Goal: Transaction & Acquisition: Purchase product/service

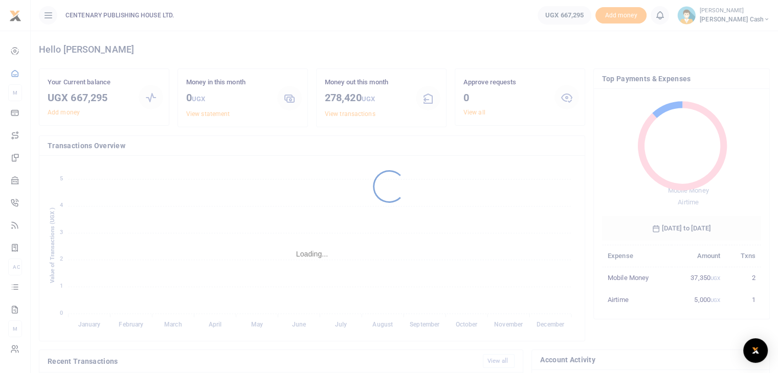
scroll to position [8, 8]
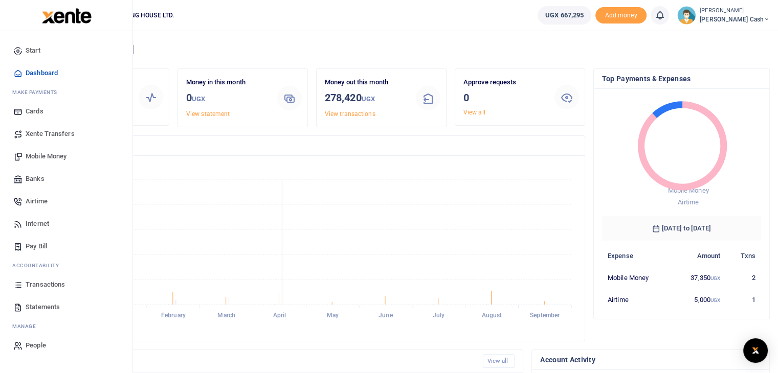
click at [40, 153] on span "Mobile Money" at bounding box center [46, 156] width 41 height 10
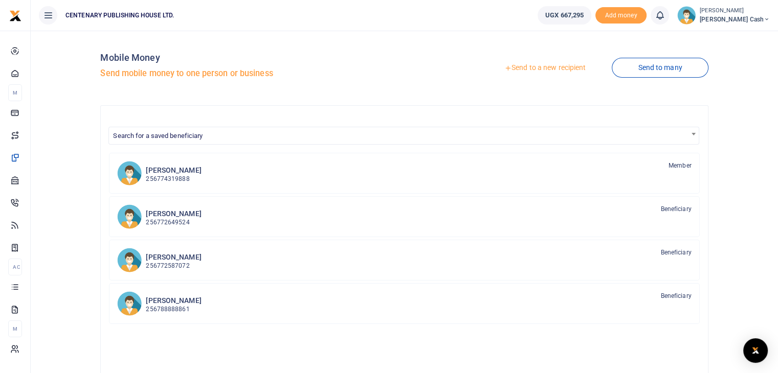
click at [528, 68] on link "Send to a new recipient" at bounding box center [544, 68] width 133 height 18
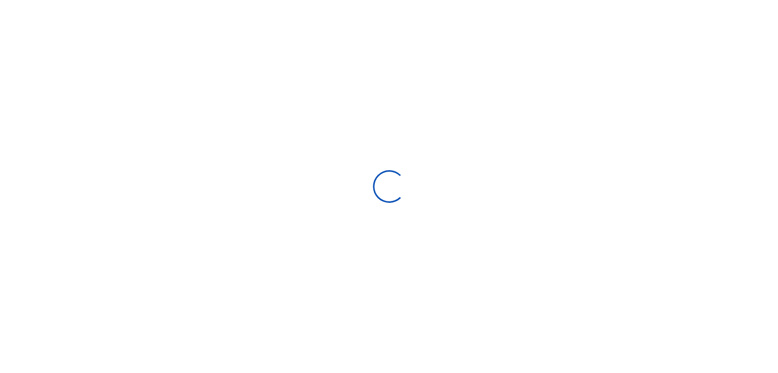
select select
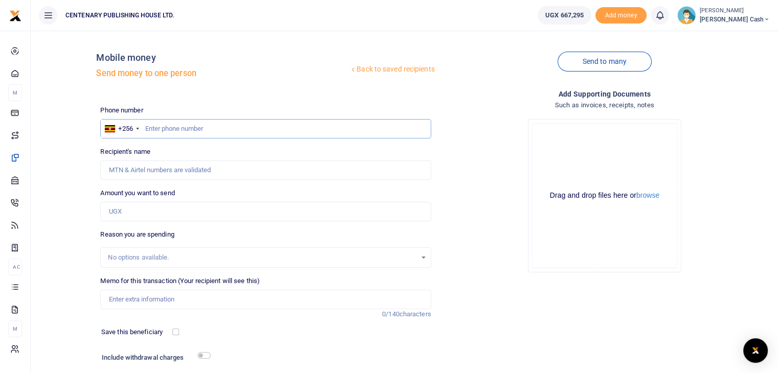
click at [144, 127] on input "text" at bounding box center [265, 128] width 330 height 19
drag, startPoint x: 144, startPoint y: 129, endPoint x: 785, endPoint y: 397, distance: 694.1
click at [777, 373] on html "Start Dashboard M ake Payments Cards Xente Transfers Mobile Money Banks Airtime" at bounding box center [389, 221] width 778 height 443
type input "779296476"
type input "Arthur Mukwaya"
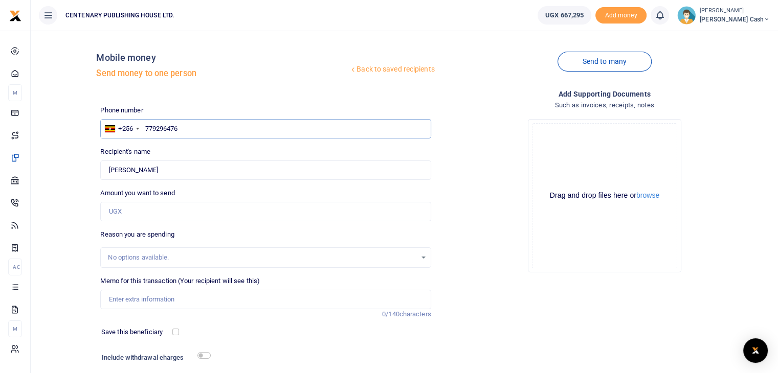
type input "779296476"
click at [180, 215] on input "Amount you want to send" at bounding box center [265, 211] width 330 height 19
type input "215,000"
click at [119, 297] on input "Memo for this transaction (Your recipient will see this)" at bounding box center [265, 299] width 330 height 19
click at [158, 297] on input "Antivirus and MSoffice licence" at bounding box center [265, 299] width 330 height 19
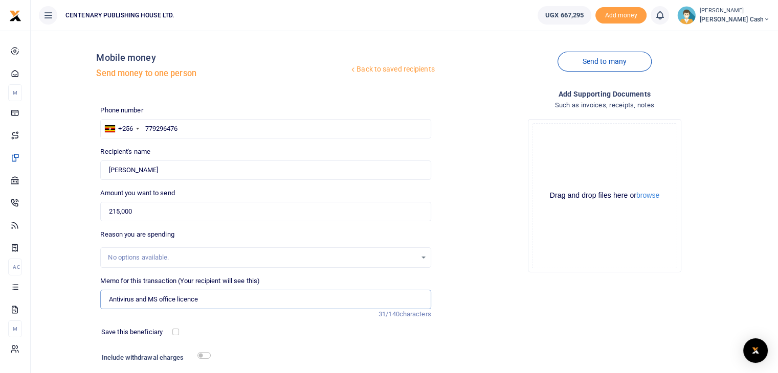
click at [191, 299] on input "Antivirus and MS office licence" at bounding box center [265, 299] width 330 height 19
click at [201, 300] on input "Antivirus and MS office licence" at bounding box center [265, 299] width 330 height 19
click at [259, 300] on input "Antivirus and MS office licensed software" at bounding box center [265, 299] width 330 height 19
type input "Antivirus and MS office licensed software"
click at [177, 332] on input "checkbox" at bounding box center [175, 332] width 7 height 7
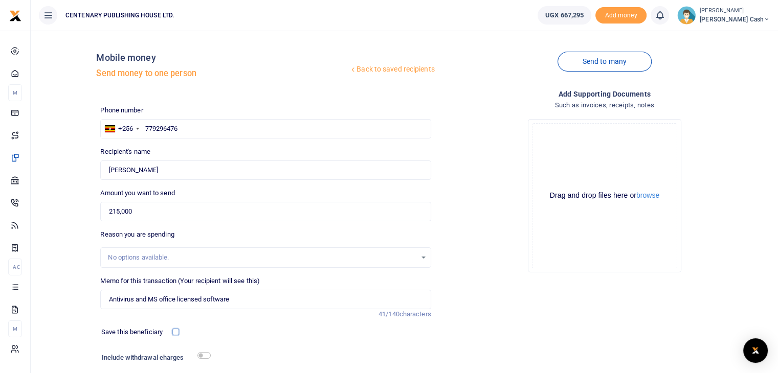
checkbox input "true"
click at [206, 355] on input "checkbox" at bounding box center [203, 355] width 13 height 7
checkbox input "true"
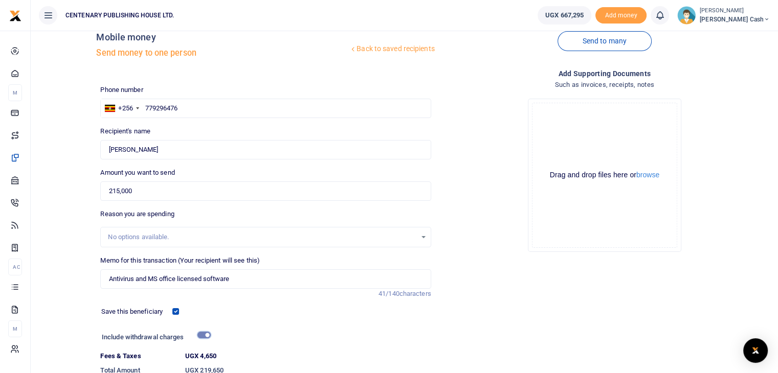
scroll to position [88, 0]
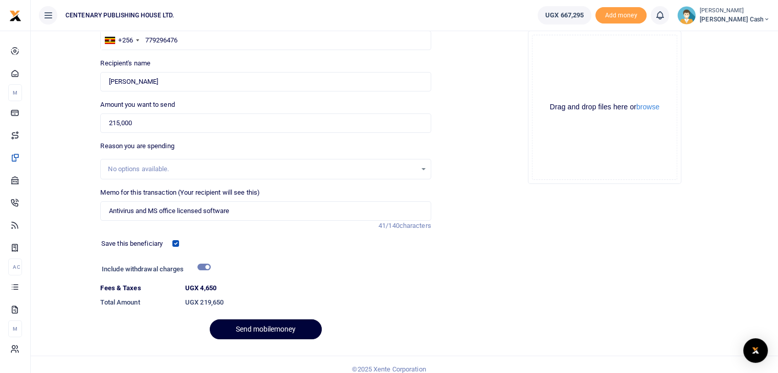
click at [271, 331] on button "Send mobilemoney" at bounding box center [266, 329] width 112 height 20
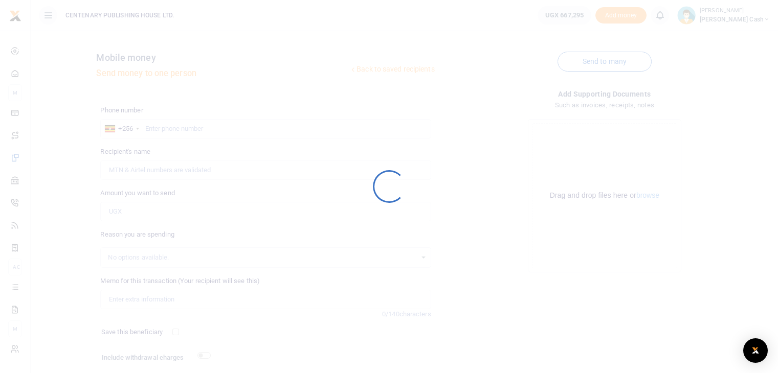
scroll to position [70, 0]
